Goal: Transaction & Acquisition: Purchase product/service

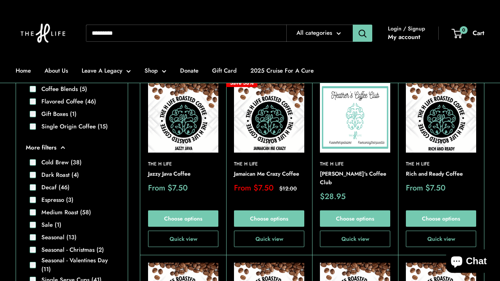
scroll to position [216, 0]
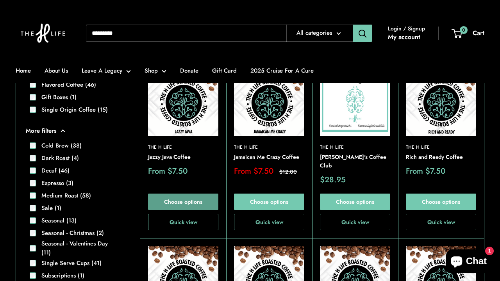
click at [182, 194] on link "Choose options" at bounding box center [183, 202] width 70 height 16
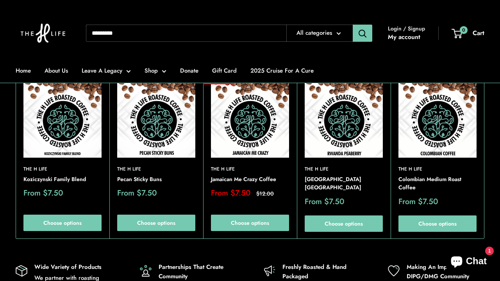
scroll to position [693, 0]
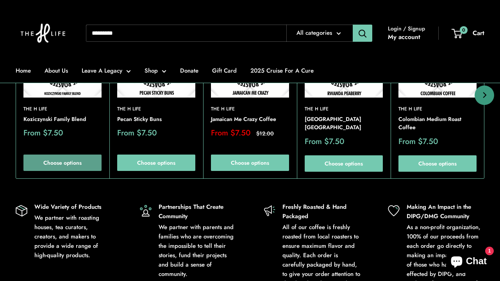
click at [59, 162] on link "Choose options" at bounding box center [62, 163] width 78 height 16
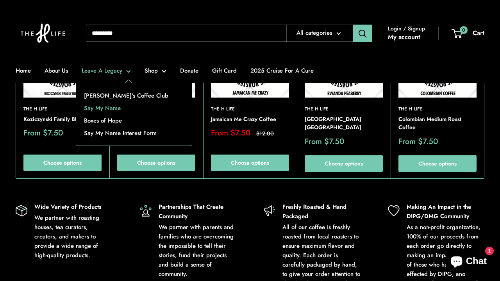
click at [112, 107] on link "Say My Name" at bounding box center [134, 108] width 116 height 13
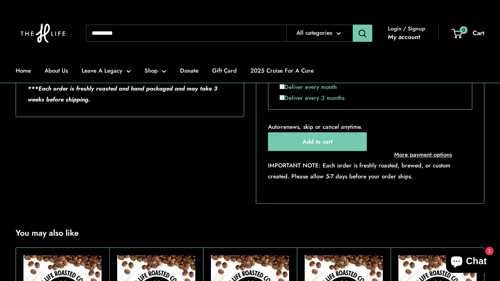
scroll to position [442, 0]
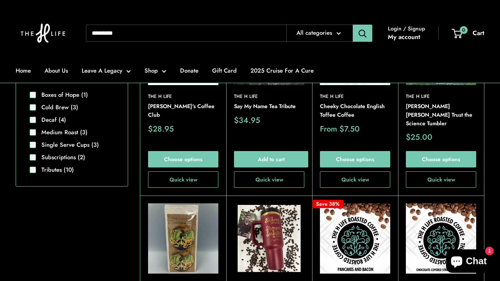
scroll to position [270, 0]
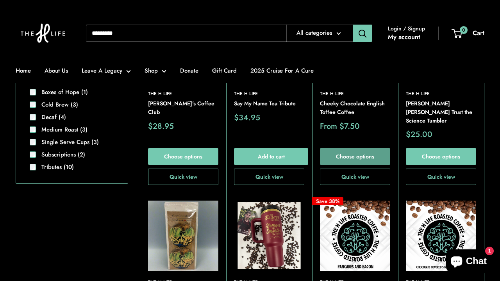
click at [347, 149] on link "Choose options" at bounding box center [355, 157] width 70 height 16
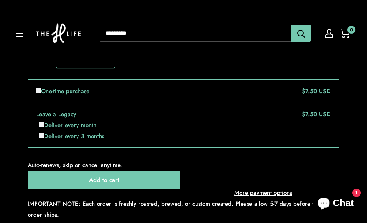
scroll to position [612, 0]
